Goal: Navigation & Orientation: Find specific page/section

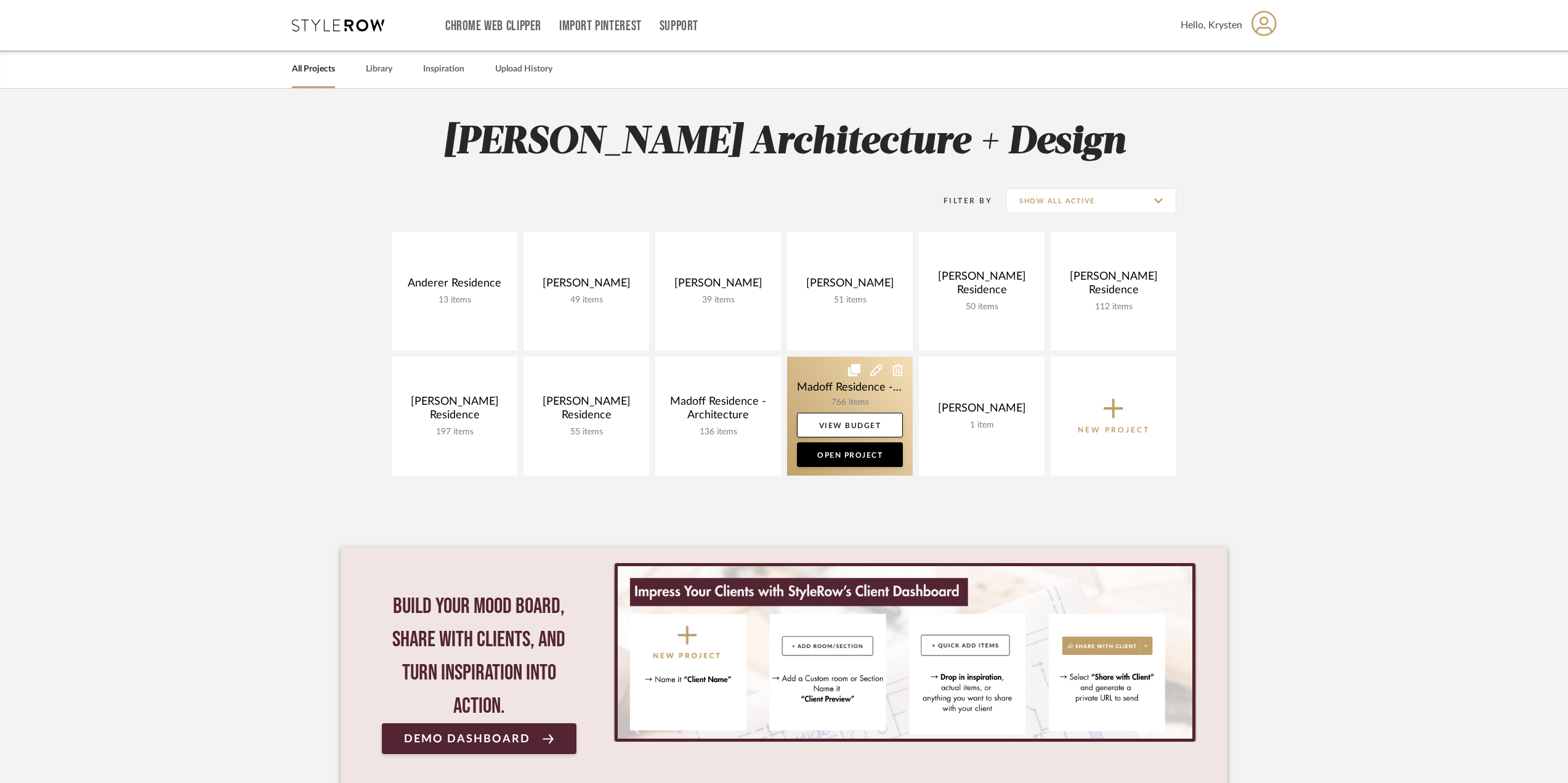
click at [813, 373] on link at bounding box center [850, 416] width 126 height 119
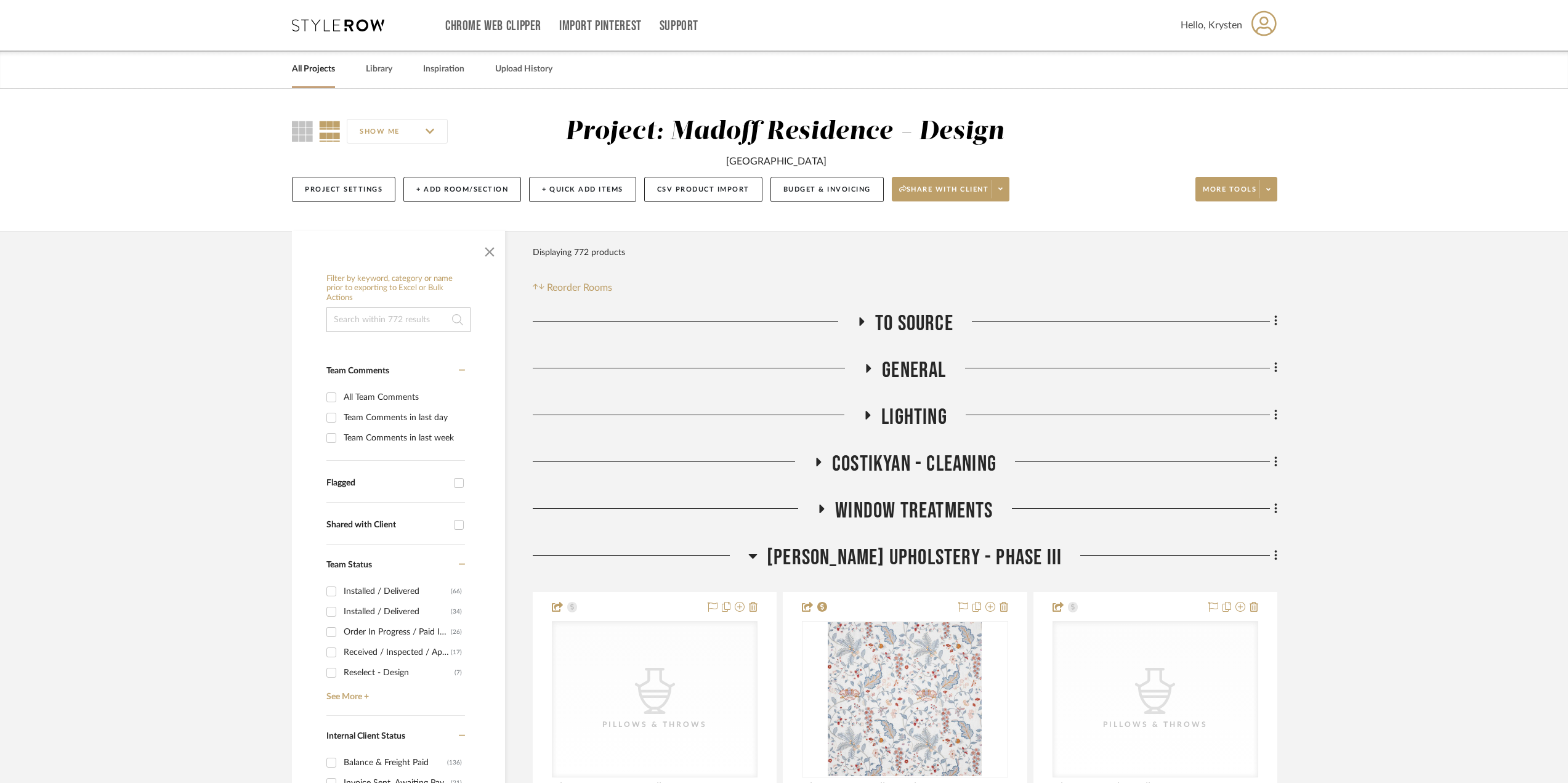
click at [1010, 554] on span "[PERSON_NAME] Upholstery - Phase III" at bounding box center [914, 558] width 295 height 27
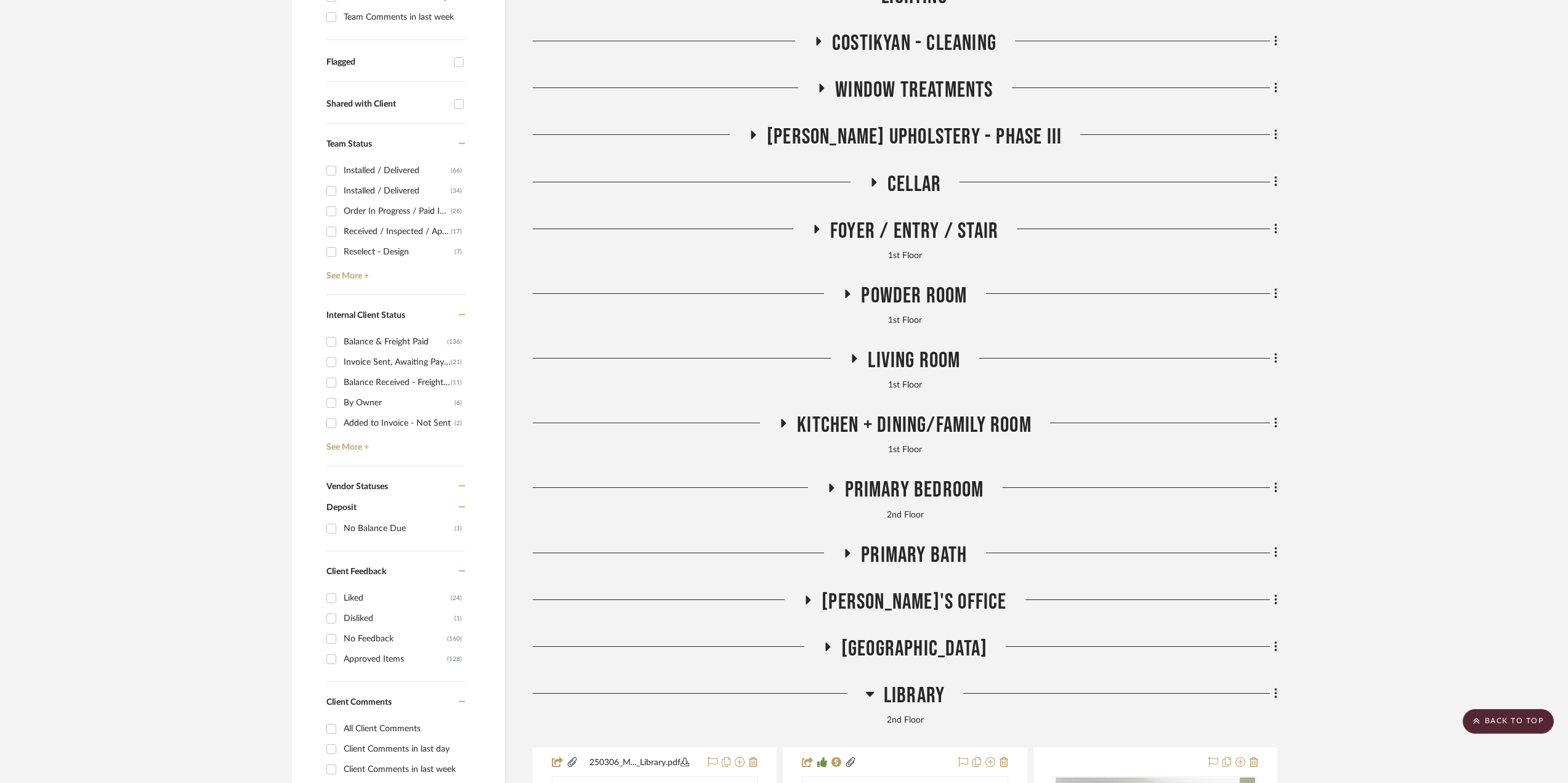
scroll to position [492, 0]
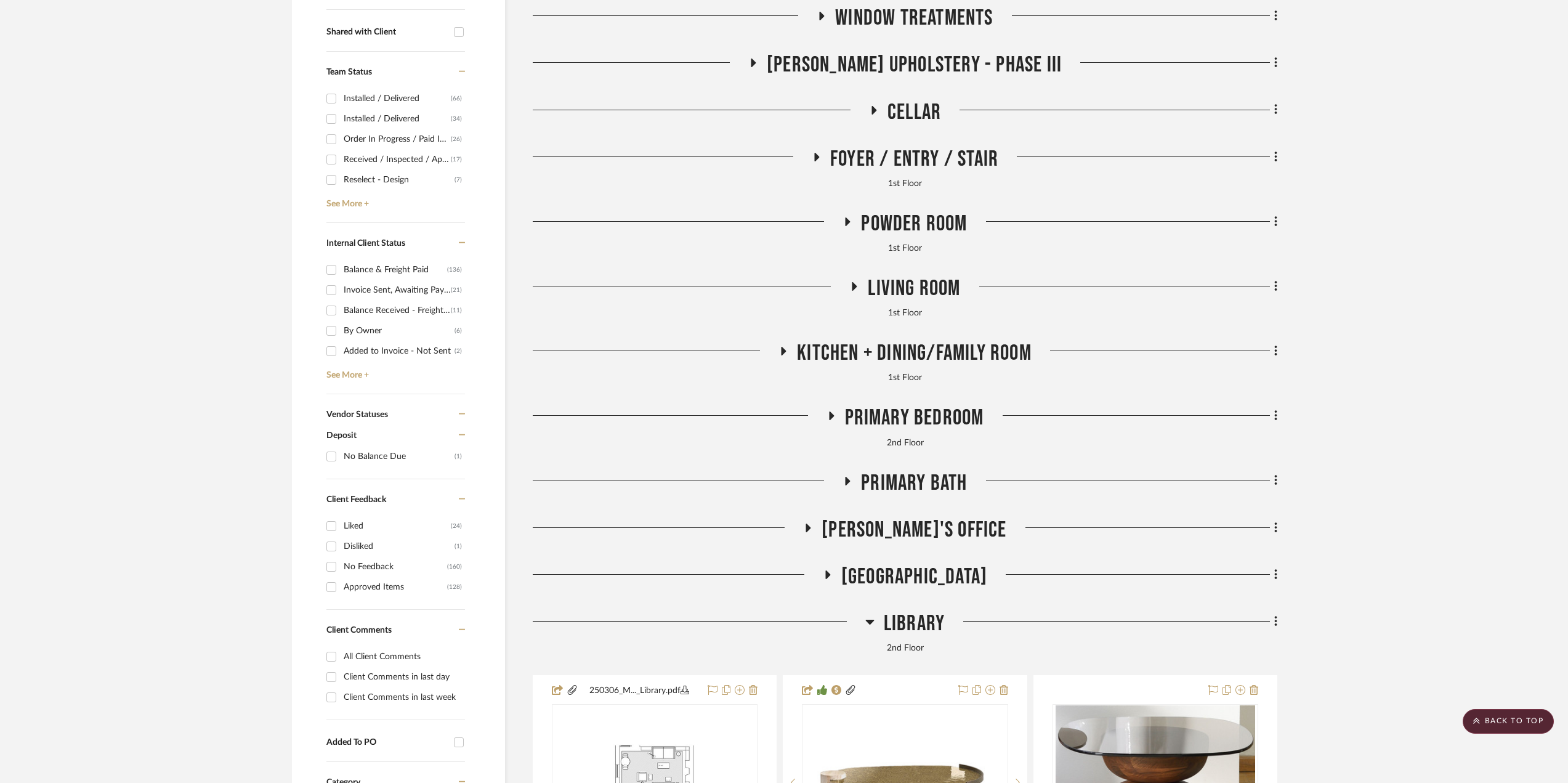
click at [907, 619] on span "Library" at bounding box center [914, 624] width 61 height 27
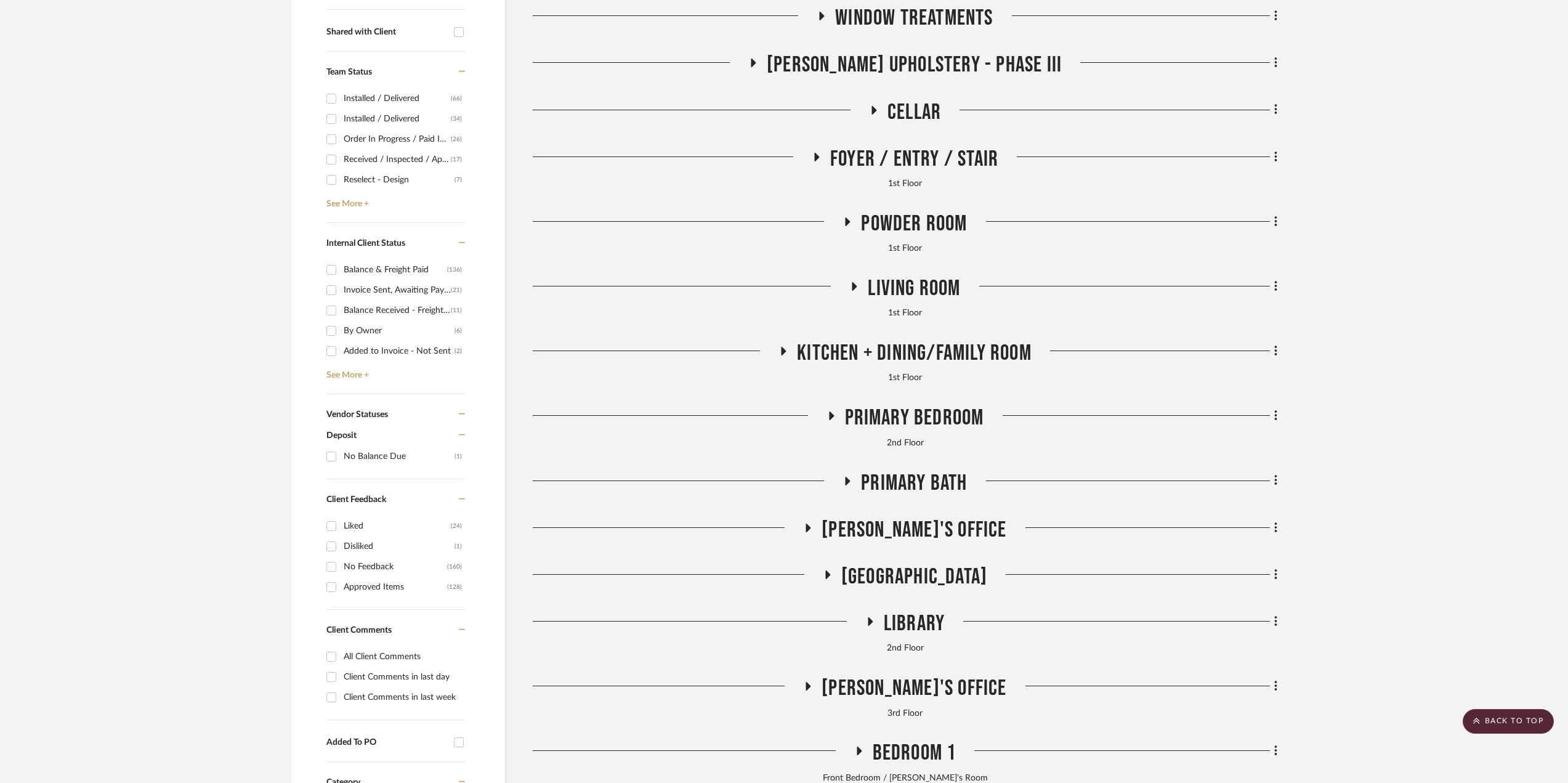
click at [896, 567] on span "[GEOGRAPHIC_DATA]" at bounding box center [914, 576] width 146 height 27
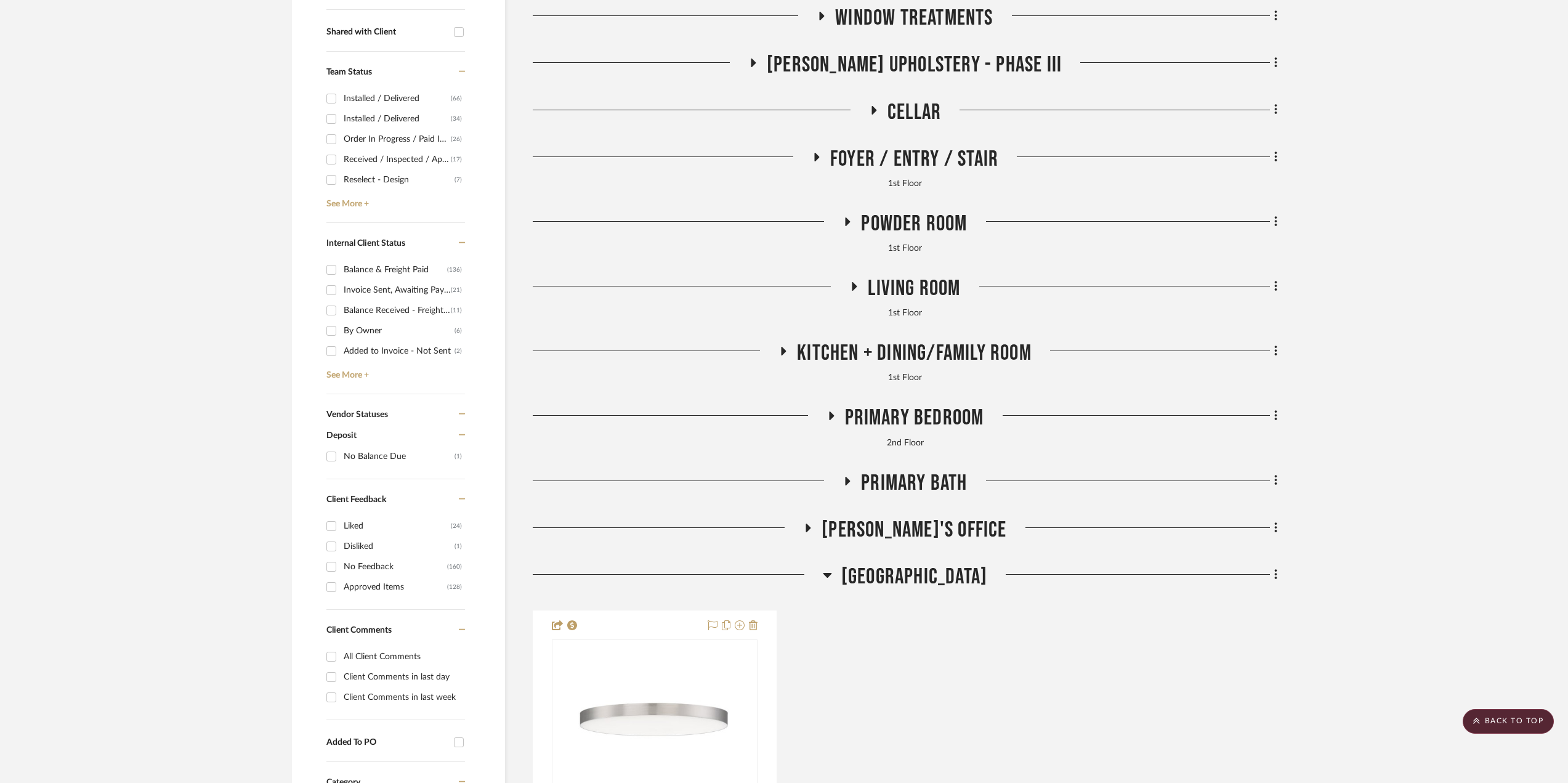
click at [897, 567] on span "[GEOGRAPHIC_DATA]" at bounding box center [914, 576] width 146 height 27
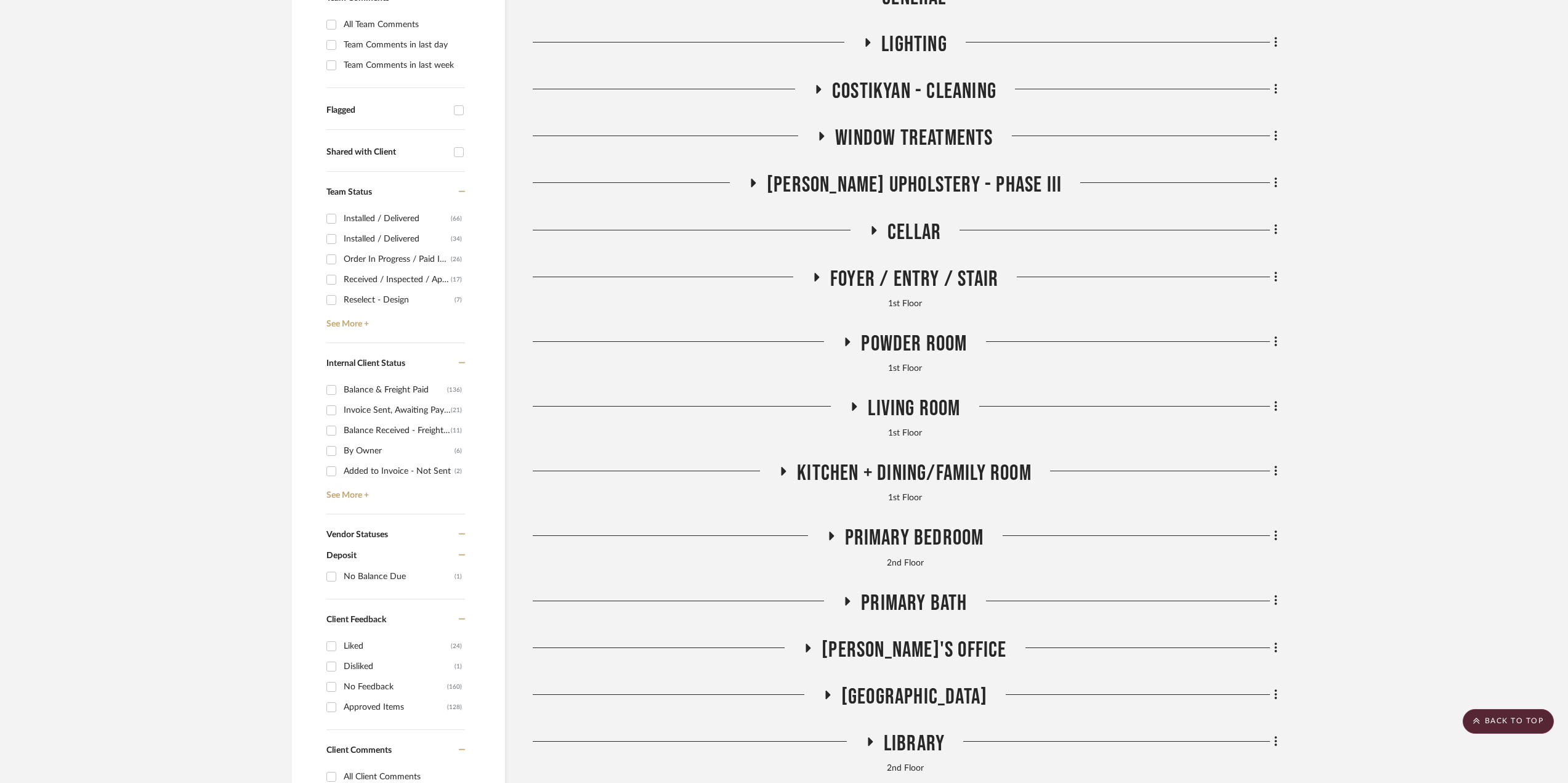
scroll to position [246, 0]
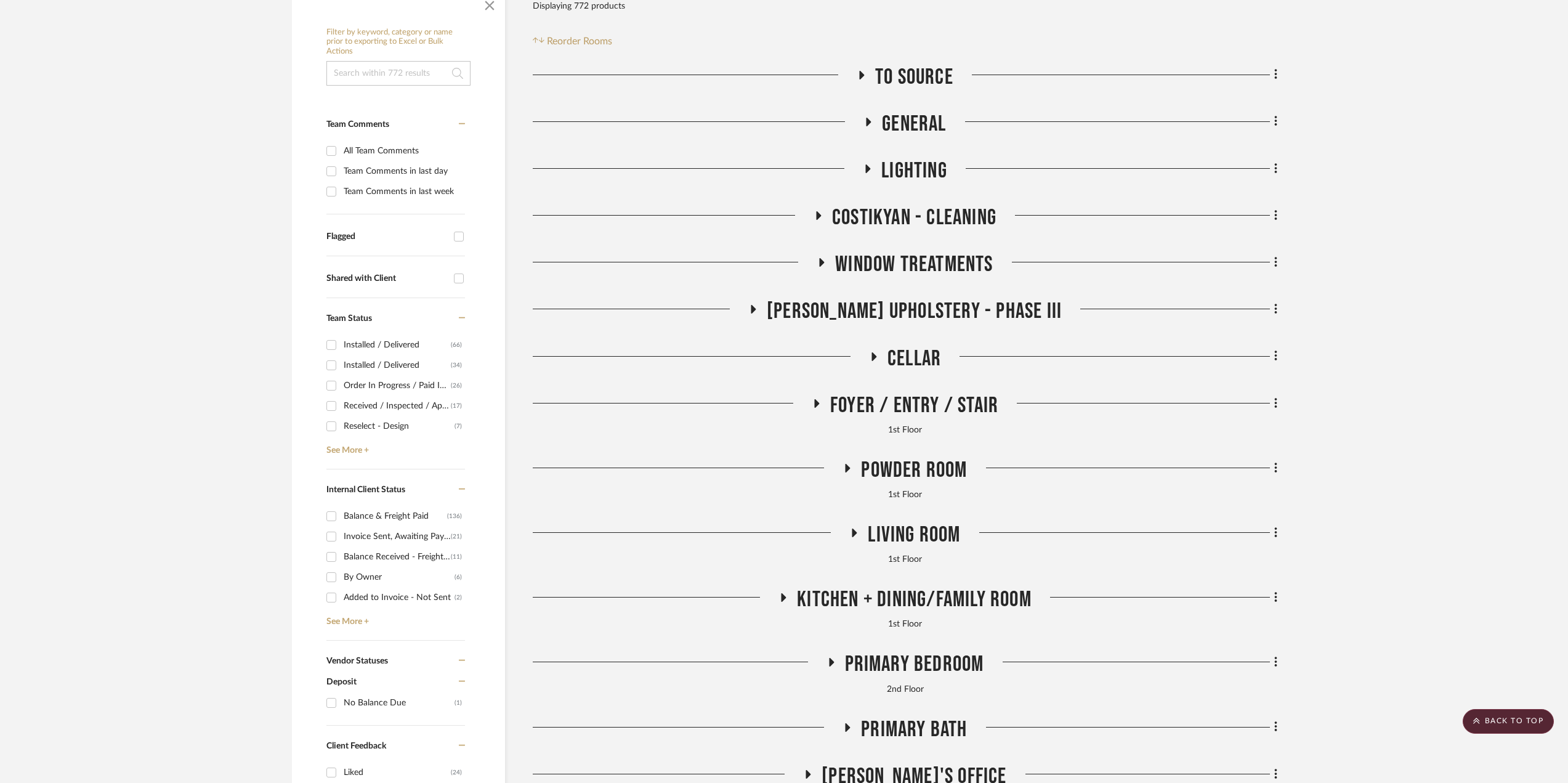
click at [915, 403] on span "Foyer / Entry / Stair" at bounding box center [914, 406] width 168 height 27
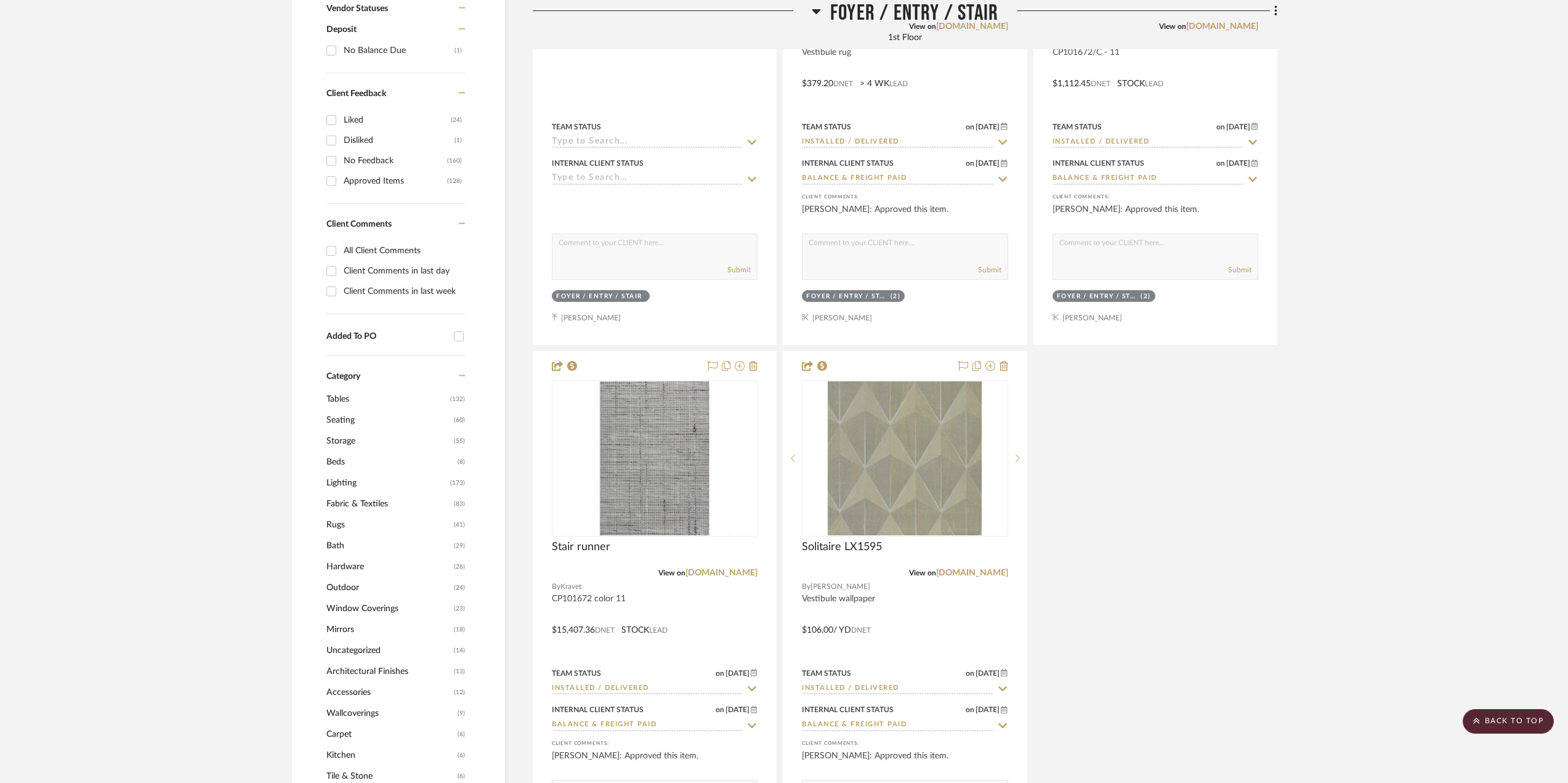
scroll to position [986, 0]
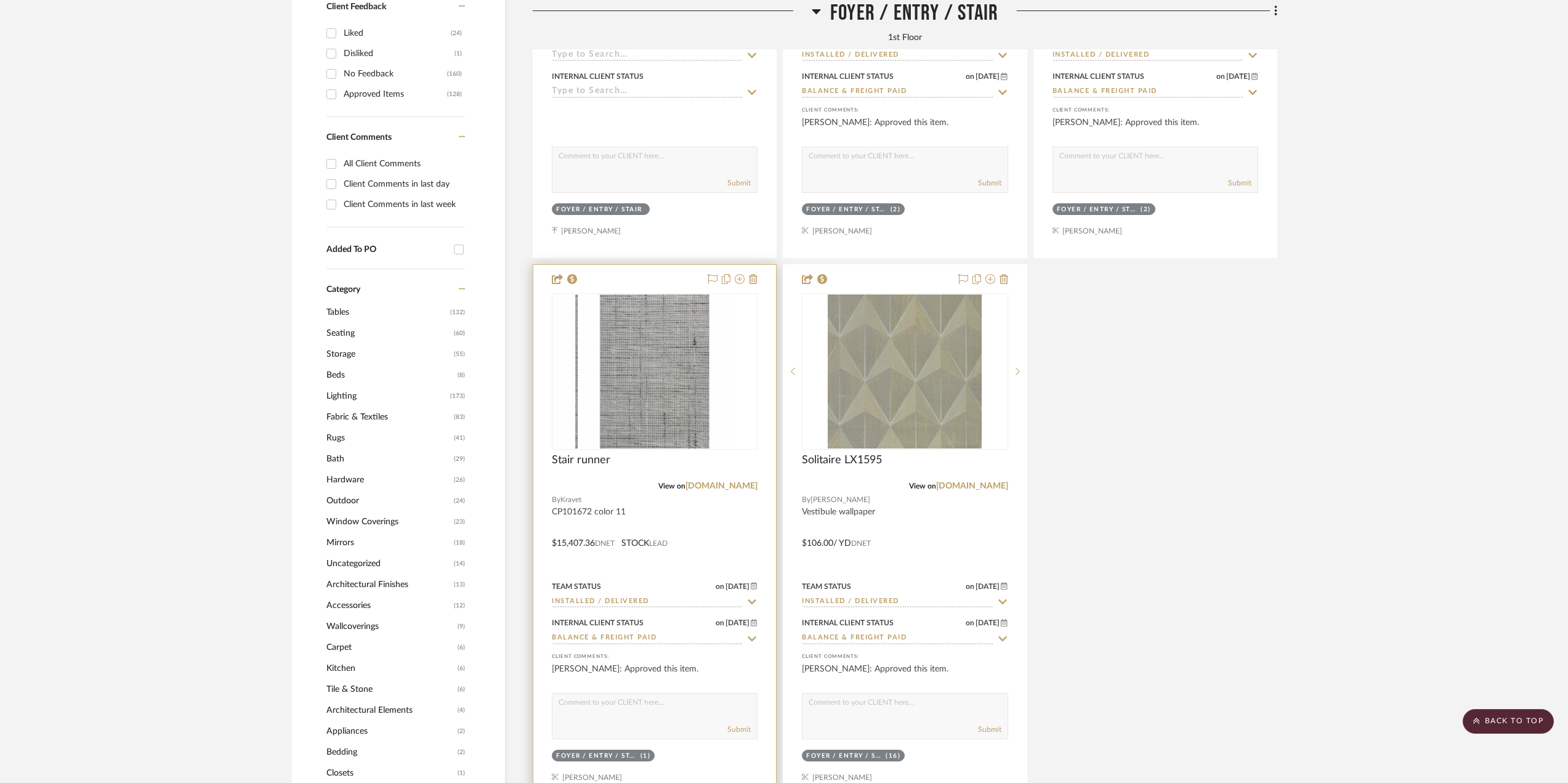
click at [668, 518] on div at bounding box center [655, 534] width 243 height 539
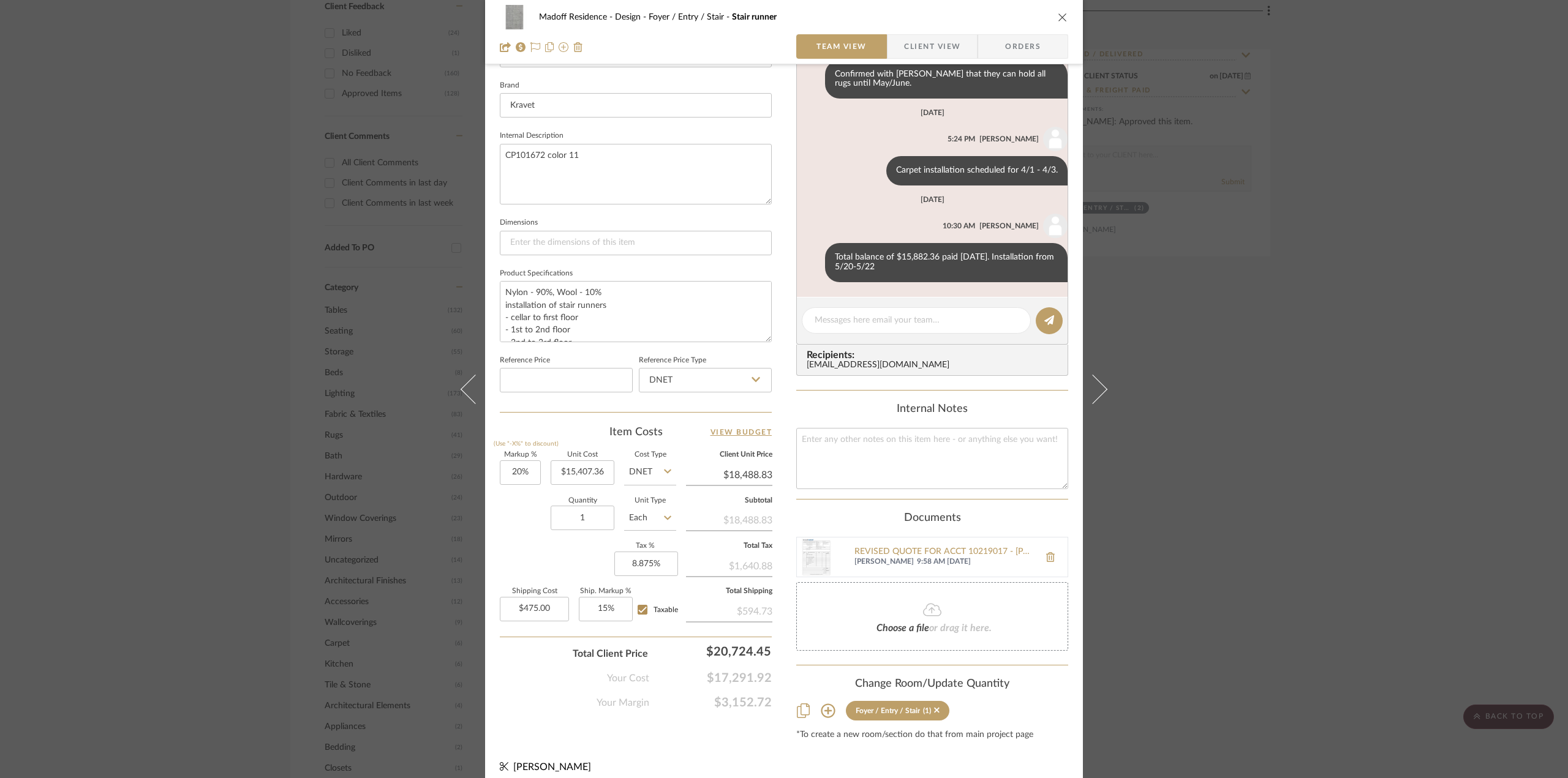
scroll to position [389, 0]
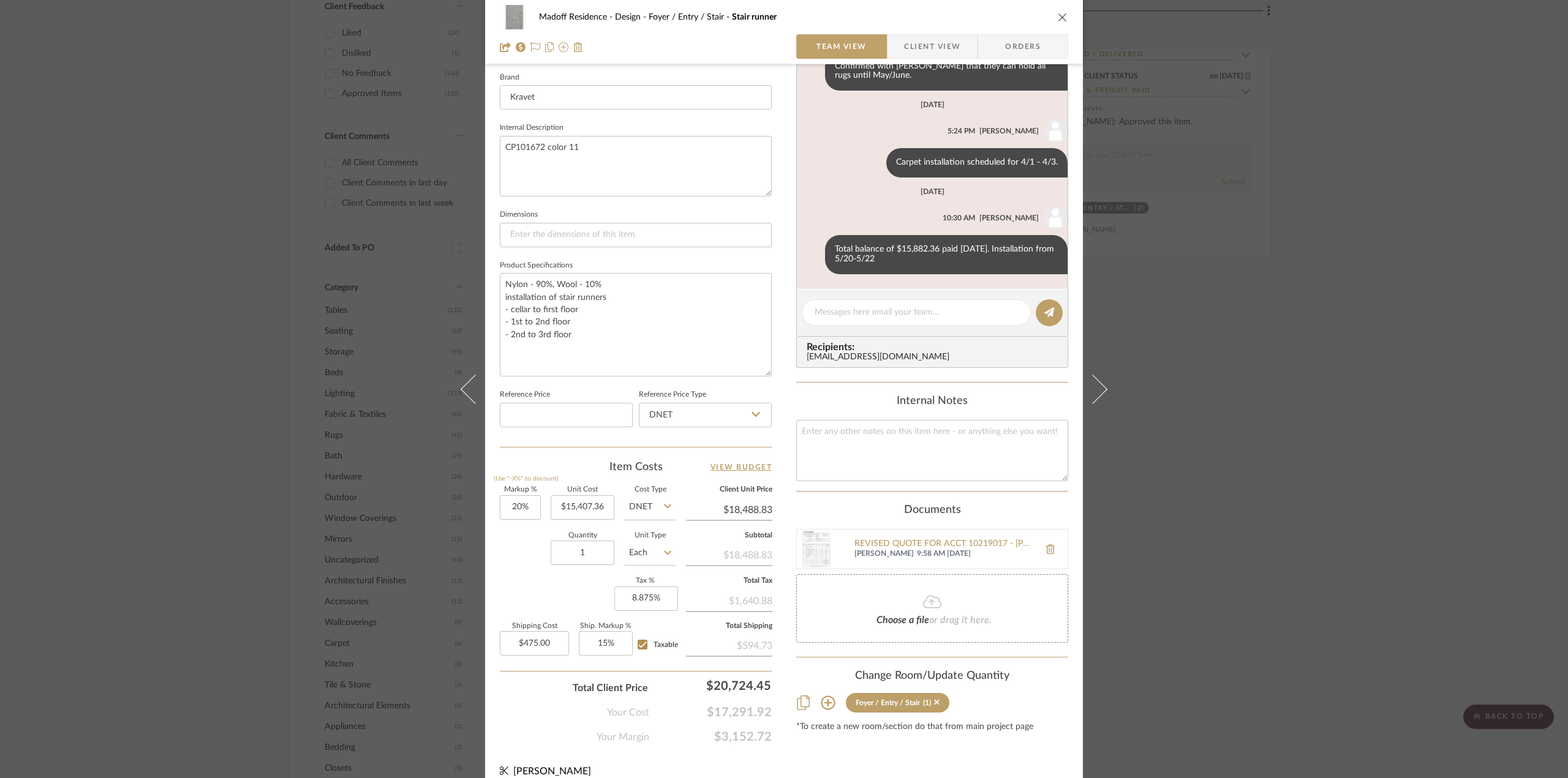
drag, startPoint x: 766, startPoint y: 328, endPoint x: 771, endPoint y: 372, distance: 44.3
click at [771, 372] on div "Madoff Residence - Design Foyer / Entry / Stair Stair runner Team View Client V…" at bounding box center [783, 206] width 598 height 1173
